Goal: Task Accomplishment & Management: Manage account settings

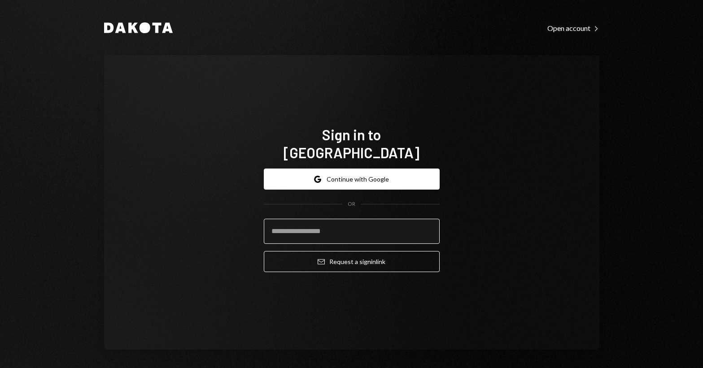
click at [313, 221] on input "email" at bounding box center [352, 231] width 176 height 25
drag, startPoint x: 351, startPoint y: 224, endPoint x: 194, endPoint y: 215, distance: 157.2
click at [194, 215] on div "**********" at bounding box center [351, 202] width 495 height 295
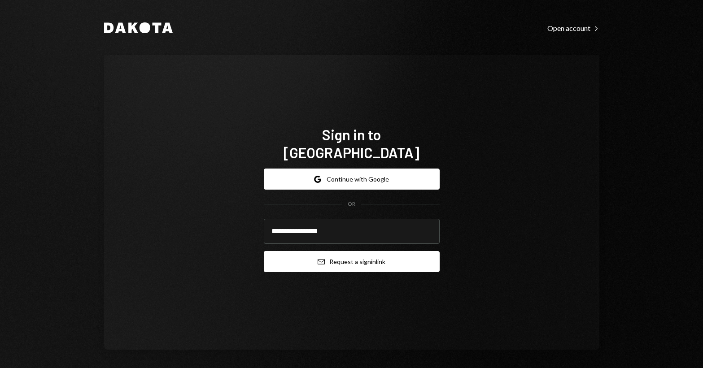
type input "**********"
click at [361, 256] on button "Email Request a sign in link" at bounding box center [352, 261] width 176 height 21
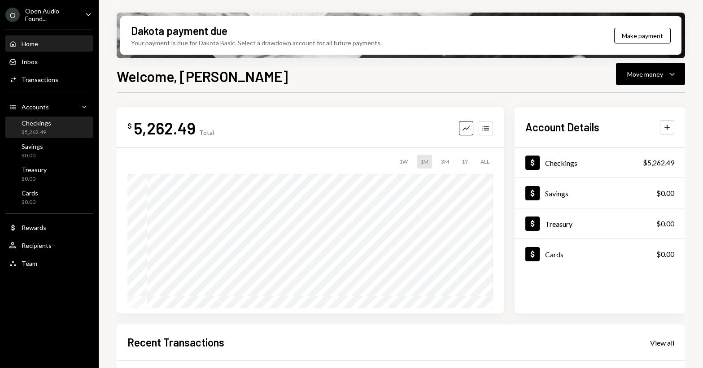
click at [34, 123] on div "Checkings" at bounding box center [37, 123] width 30 height 8
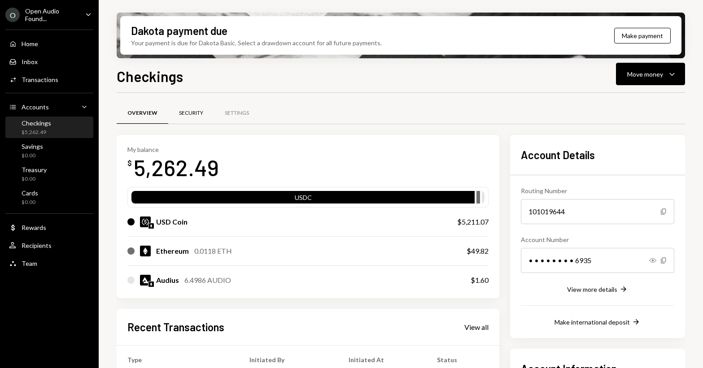
click at [185, 111] on div "Security" at bounding box center [191, 113] width 24 height 8
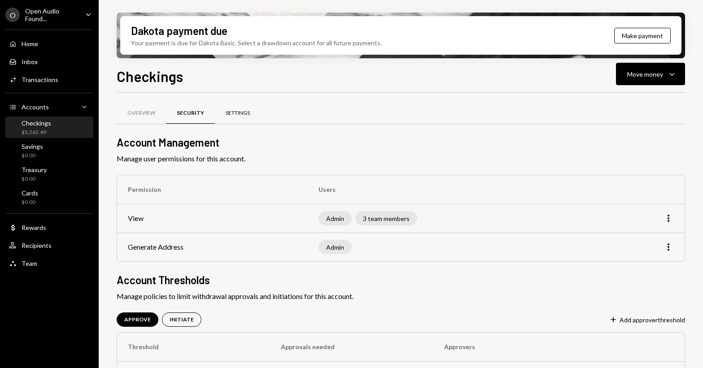
click at [234, 111] on div "Settings" at bounding box center [238, 113] width 24 height 8
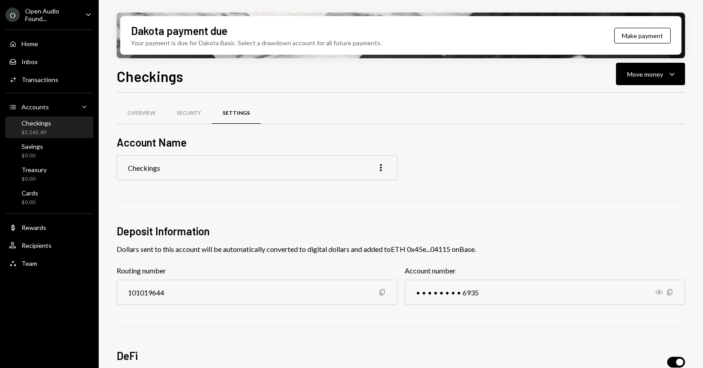
click at [43, 126] on div "Checkings" at bounding box center [37, 123] width 30 height 8
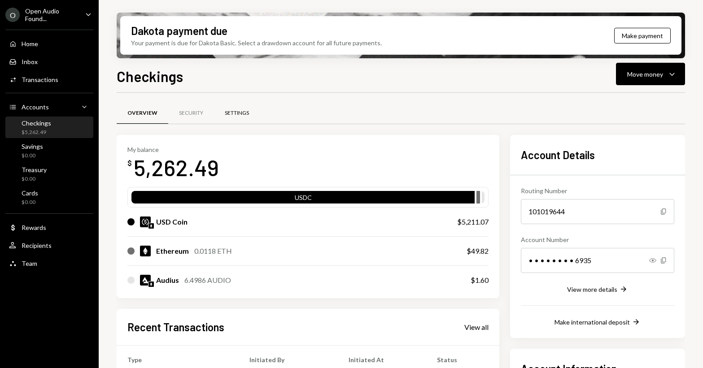
click at [237, 113] on div "Settings" at bounding box center [237, 113] width 24 height 8
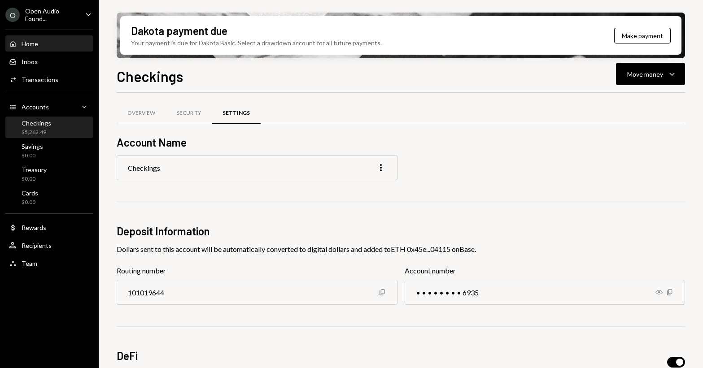
click at [39, 43] on div "Home Home" at bounding box center [49, 44] width 81 height 8
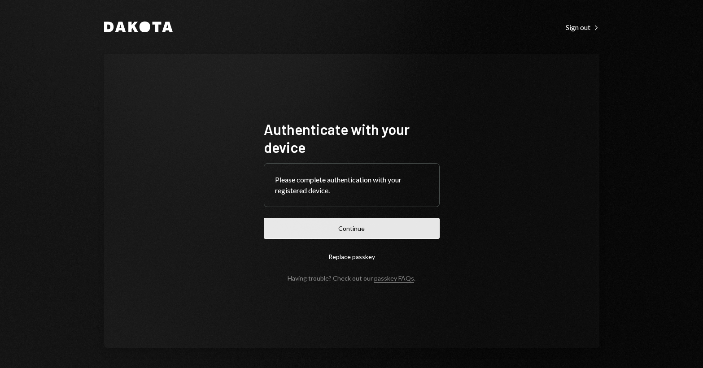
click at [340, 230] on button "Continue" at bounding box center [352, 228] width 176 height 21
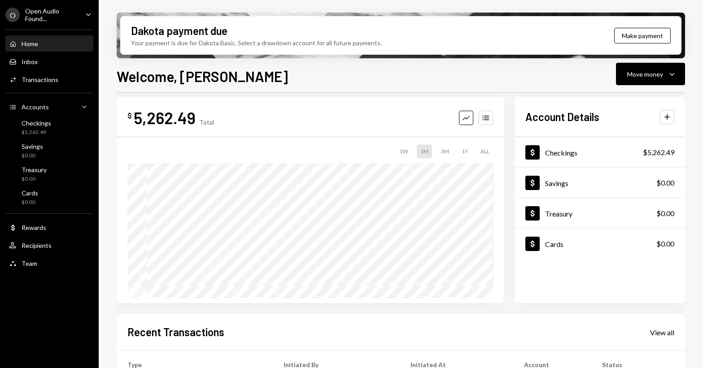
scroll to position [16, 0]
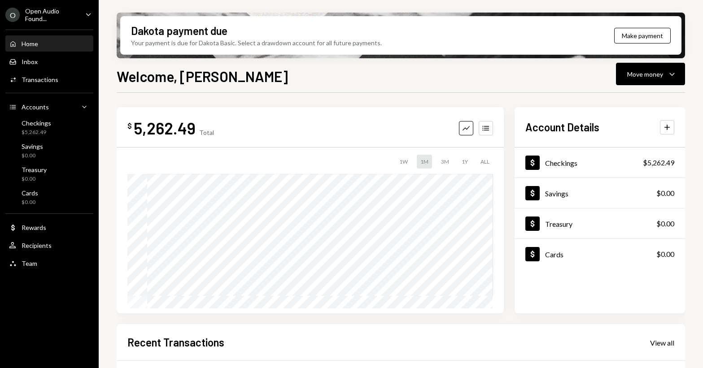
click at [56, 45] on div "Home Home" at bounding box center [49, 44] width 81 height 8
click at [46, 63] on div "Inbox Inbox" at bounding box center [49, 62] width 81 height 8
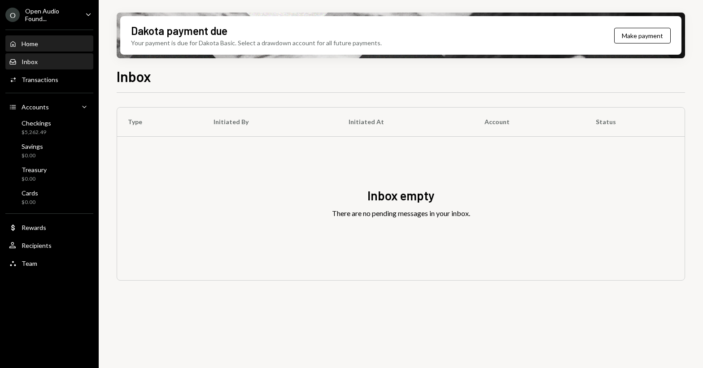
click at [37, 46] on div "Home" at bounding box center [30, 44] width 17 height 8
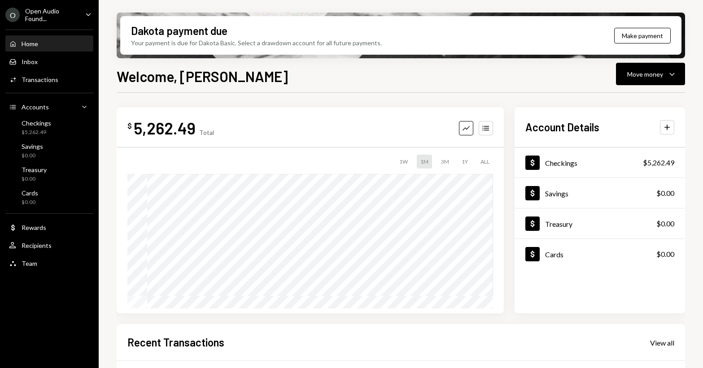
click at [60, 15] on div "Open Audio Found..." at bounding box center [51, 14] width 53 height 15
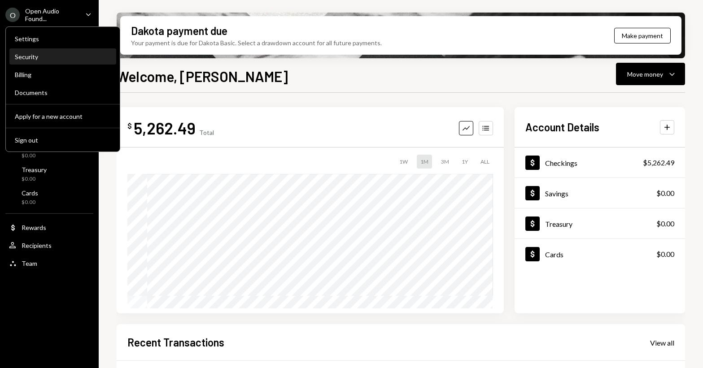
click at [43, 55] on div "Security" at bounding box center [63, 57] width 96 height 8
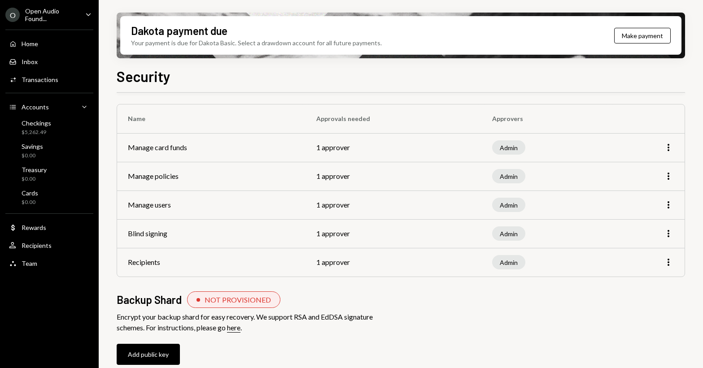
scroll to position [48, 0]
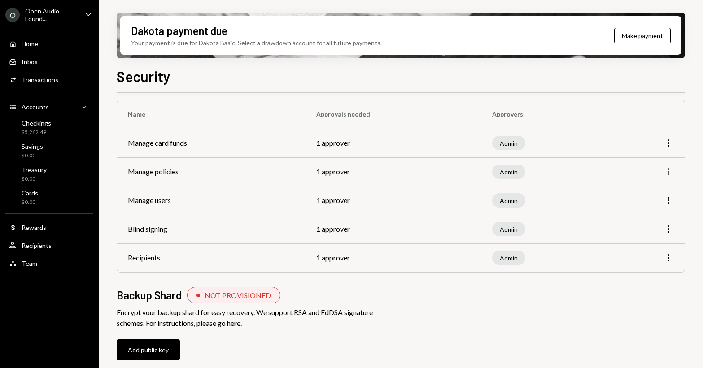
click at [667, 169] on icon "More" at bounding box center [668, 171] width 11 height 11
click at [651, 187] on div "Edit" at bounding box center [647, 191] width 45 height 16
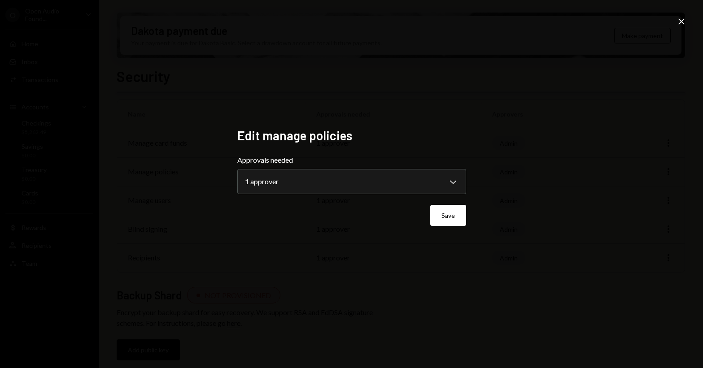
click at [679, 23] on icon at bounding box center [681, 21] width 6 height 6
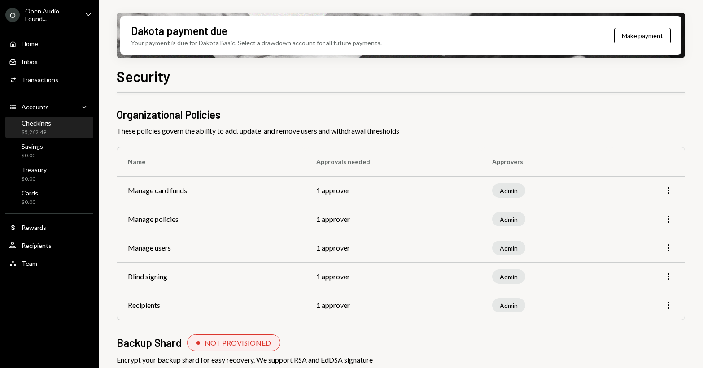
scroll to position [0, 0]
click at [38, 129] on div "$5,262.49" at bounding box center [37, 133] width 30 height 8
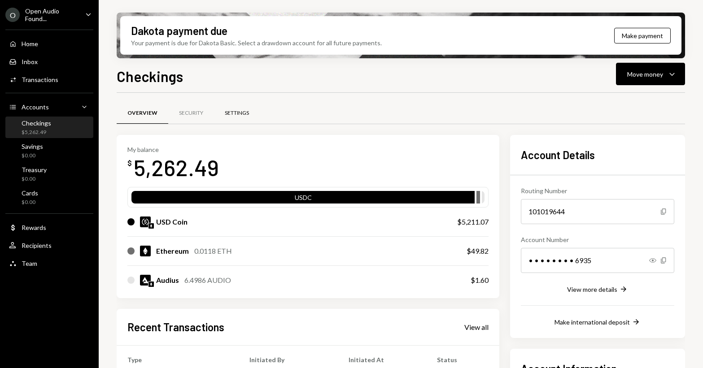
click at [245, 115] on div "Settings" at bounding box center [237, 113] width 24 height 8
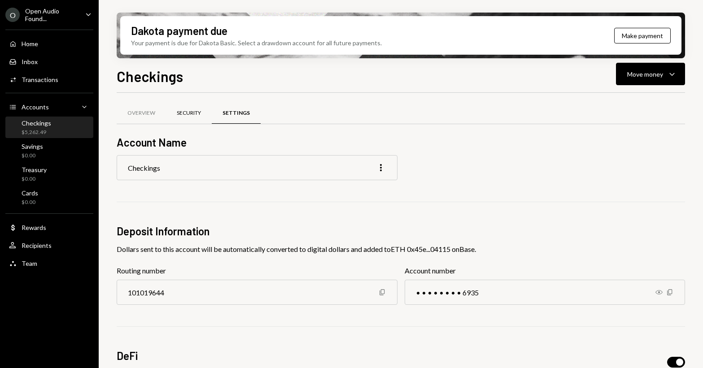
click at [187, 117] on div "Security" at bounding box center [189, 114] width 46 height 22
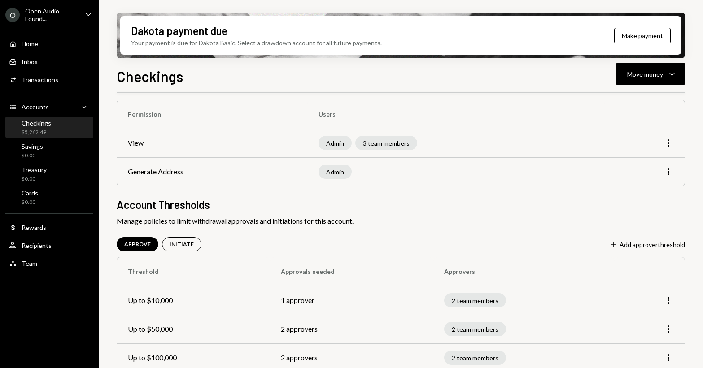
scroll to position [87, 0]
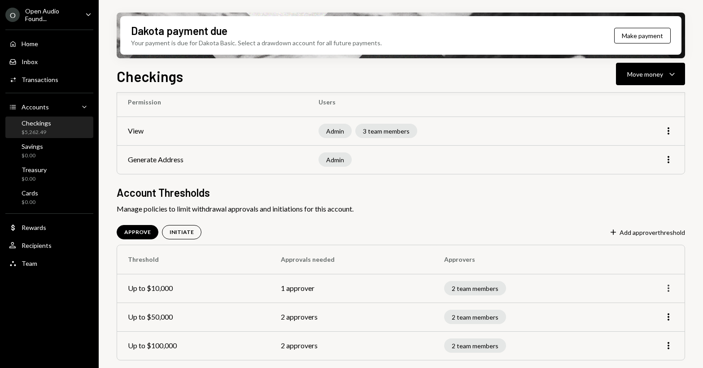
click at [667, 287] on icon "button" at bounding box center [668, 288] width 2 height 7
click at [645, 305] on div "Edit" at bounding box center [647, 307] width 45 height 16
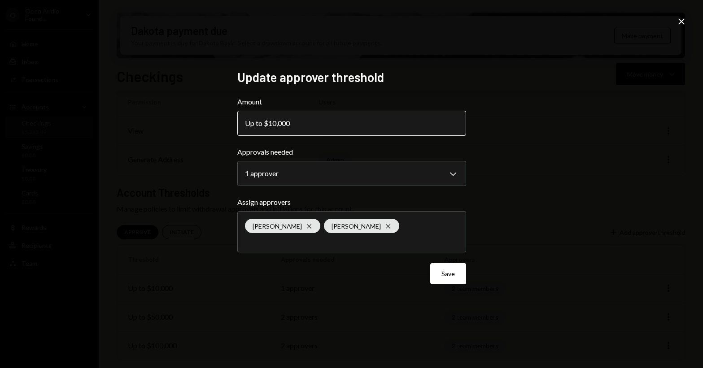
click at [414, 123] on button "Up to $10,000" at bounding box center [351, 123] width 229 height 25
click at [452, 119] on button "Up to $10,000" at bounding box center [351, 123] width 229 height 25
click at [330, 116] on button "Up to $10,000" at bounding box center [351, 123] width 229 height 25
click at [285, 172] on body "**********" at bounding box center [351, 184] width 703 height 368
click at [353, 125] on button "Up to $10,000" at bounding box center [351, 123] width 229 height 25
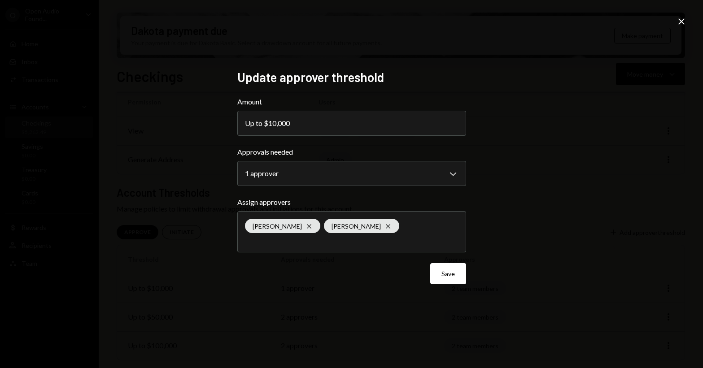
click at [681, 22] on icon at bounding box center [681, 21] width 6 height 6
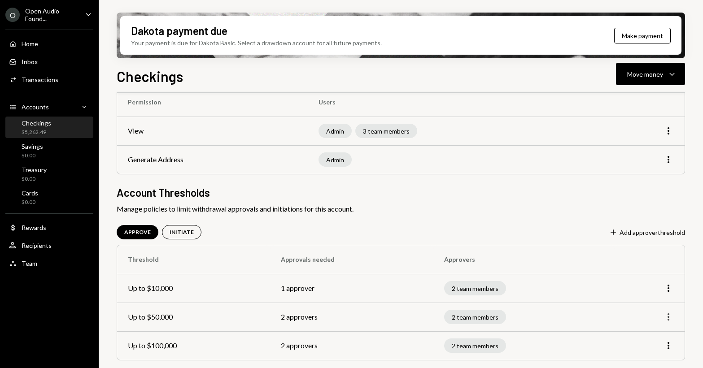
click at [667, 315] on icon "button" at bounding box center [668, 316] width 2 height 7
click at [632, 336] on div "Edit" at bounding box center [647, 336] width 45 height 16
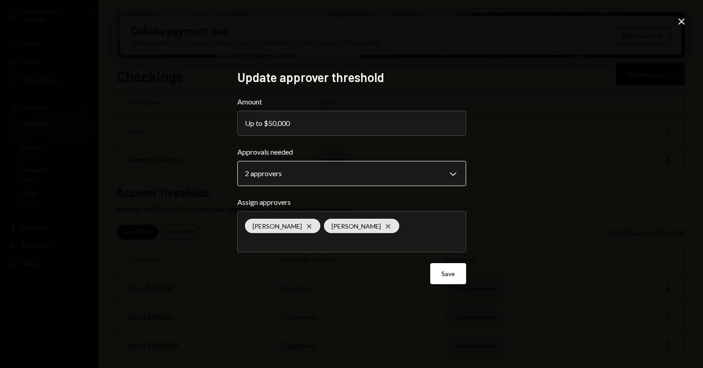
click at [418, 170] on body "**********" at bounding box center [351, 184] width 703 height 368
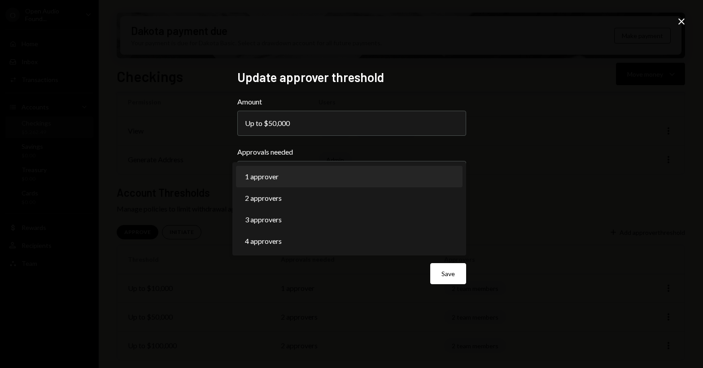
select select "*"
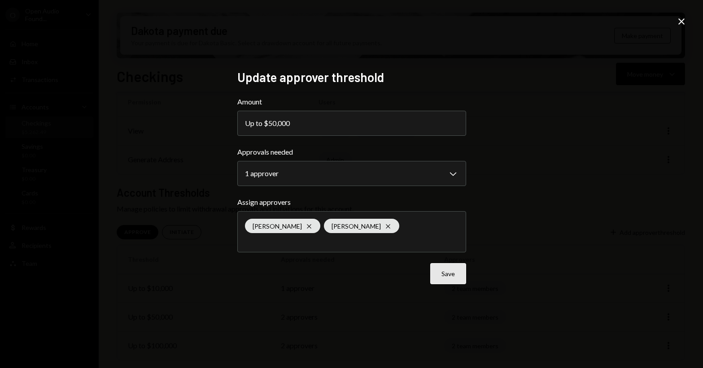
click at [447, 276] on button "Save" at bounding box center [448, 273] width 36 height 21
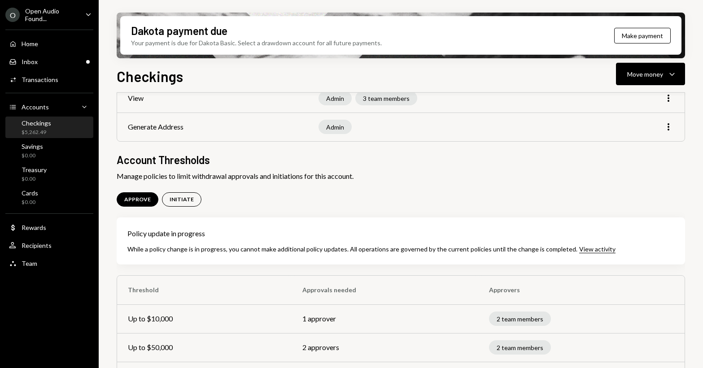
scroll to position [151, 0]
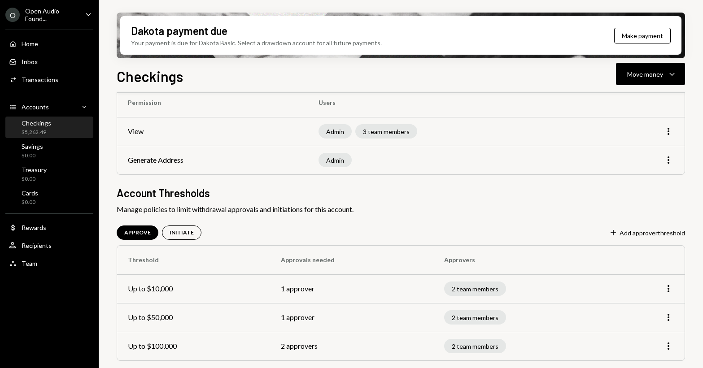
scroll to position [87, 0]
click at [44, 122] on div "Checkings" at bounding box center [37, 123] width 30 height 8
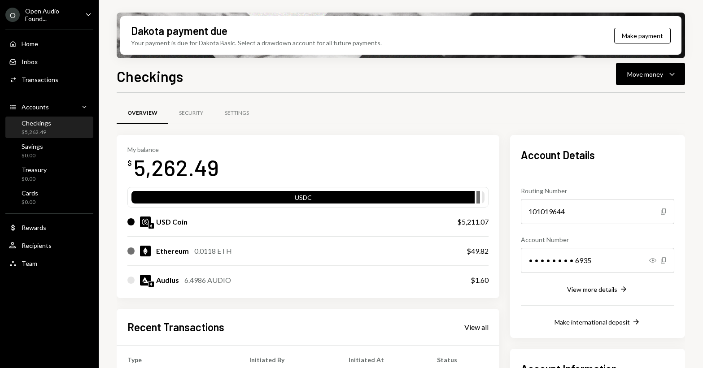
click at [48, 127] on div "Checkings $5,262.49" at bounding box center [37, 127] width 30 height 17
click at [269, 225] on div "USD Coin" at bounding box center [283, 222] width 312 height 11
click at [350, 217] on div "USD Coin" at bounding box center [283, 222] width 312 height 11
click at [300, 192] on div "USDC" at bounding box center [302, 197] width 343 height 13
click at [299, 198] on div "USDC" at bounding box center [302, 199] width 343 height 13
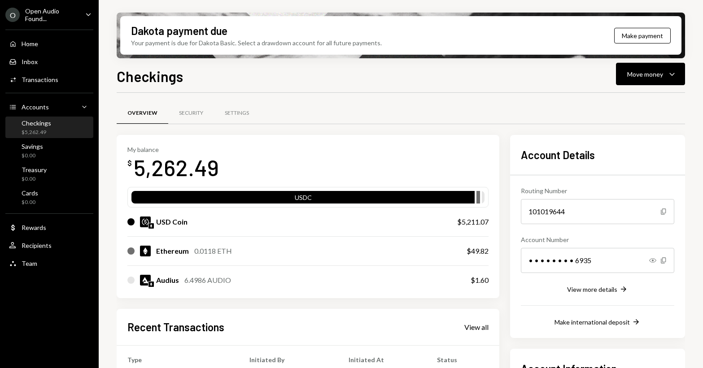
click at [34, 124] on div "Checkings" at bounding box center [37, 123] width 30 height 8
click at [621, 36] on button "Make payment" at bounding box center [642, 36] width 56 height 16
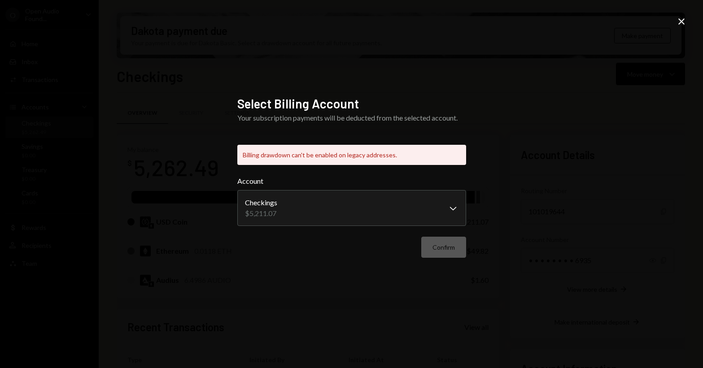
click at [397, 153] on div "Billing drawdown can't be enabled on legacy addresses." at bounding box center [351, 155] width 229 height 20
click at [455, 208] on body "O Open Audio Found... Caret Down Home Home Inbox Inbox Activities Transactions …" at bounding box center [351, 184] width 703 height 368
click at [541, 193] on div "**********" at bounding box center [351, 184] width 703 height 368
click at [681, 21] on icon at bounding box center [681, 21] width 6 height 6
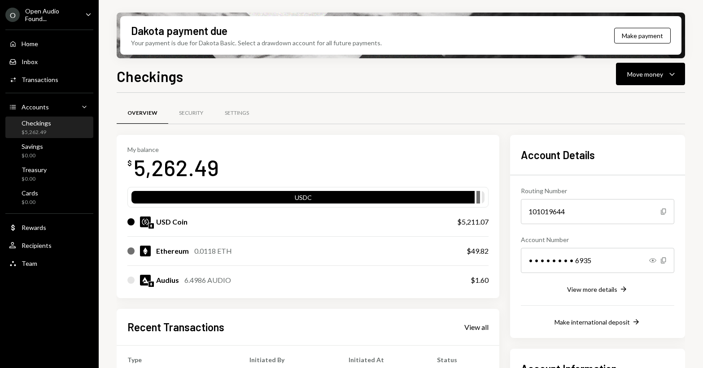
click at [45, 127] on div "Checkings $5,262.49" at bounding box center [37, 127] width 30 height 17
click at [672, 77] on icon "Caret Down" at bounding box center [671, 74] width 11 height 11
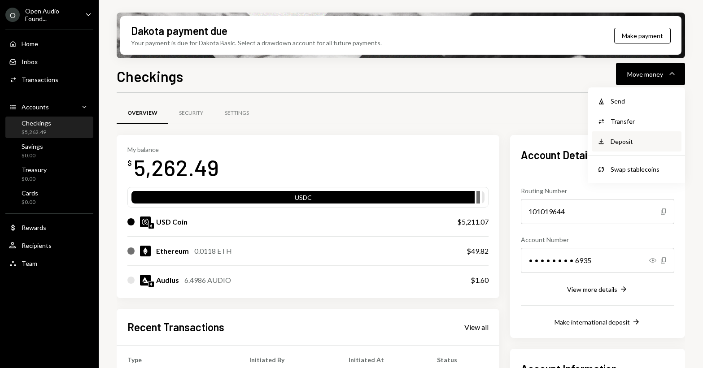
click at [624, 140] on div "Deposit" at bounding box center [642, 141] width 65 height 9
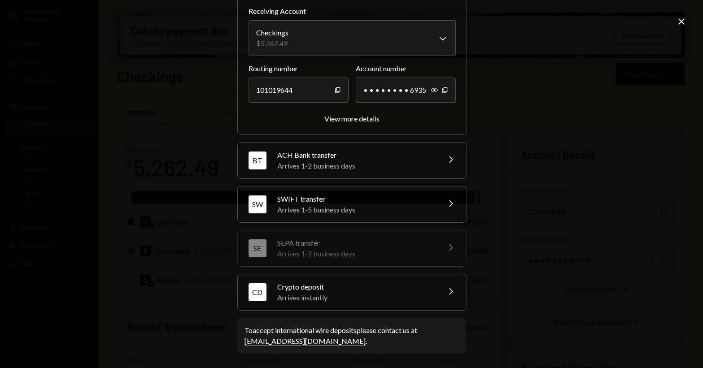
click at [343, 291] on div "Crypto deposit" at bounding box center [355, 287] width 157 height 11
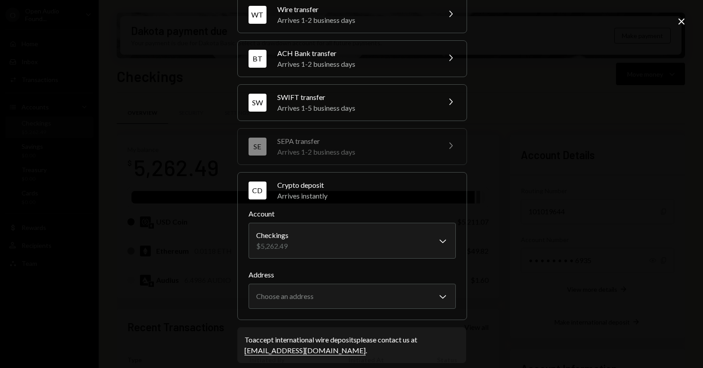
scroll to position [51, 0]
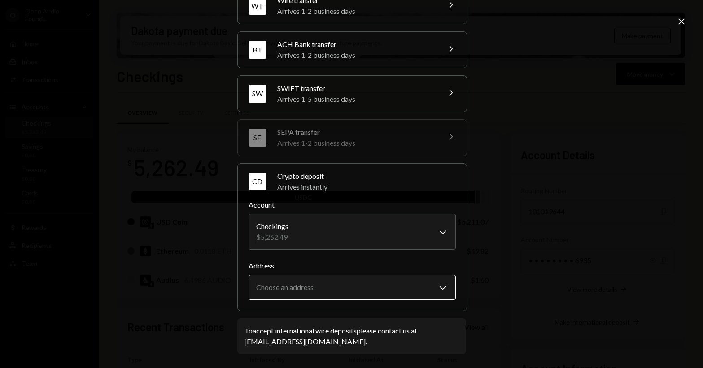
click at [400, 285] on body "O Open Audio Found... Caret Down Home Home Inbox Inbox Activities Transactions …" at bounding box center [351, 184] width 703 height 368
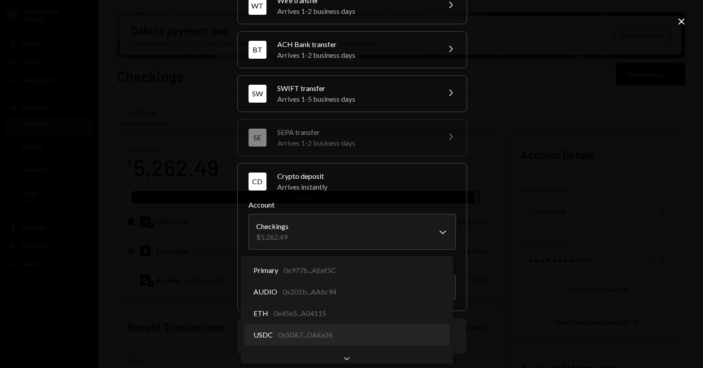
select select "**********"
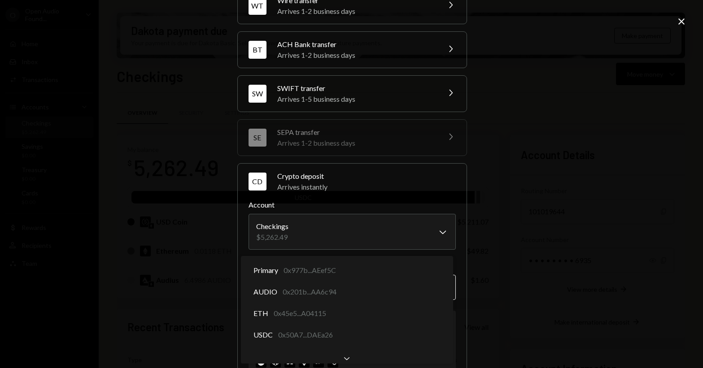
click at [439, 283] on body "O Open Audio Found... Caret Down Home Home Inbox Inbox Activities Transactions …" at bounding box center [351, 184] width 703 height 368
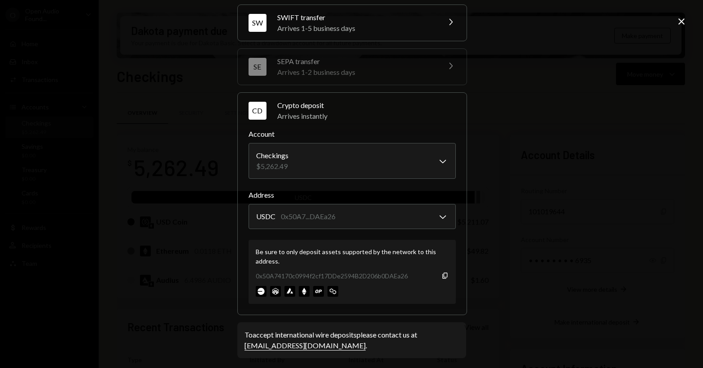
scroll to position [126, 0]
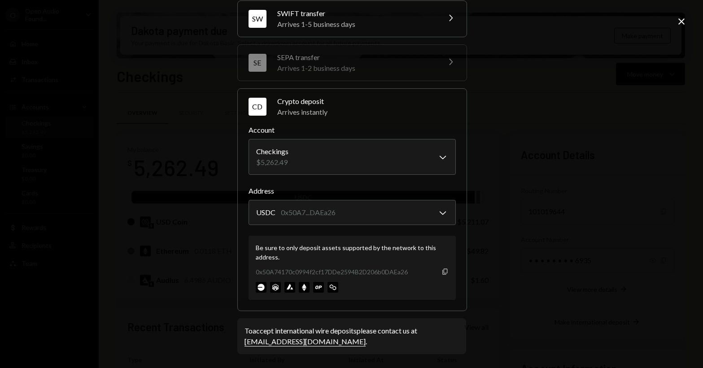
click at [443, 270] on icon "Copy" at bounding box center [444, 271] width 7 height 7
